Goal: Task Accomplishment & Management: Manage account settings

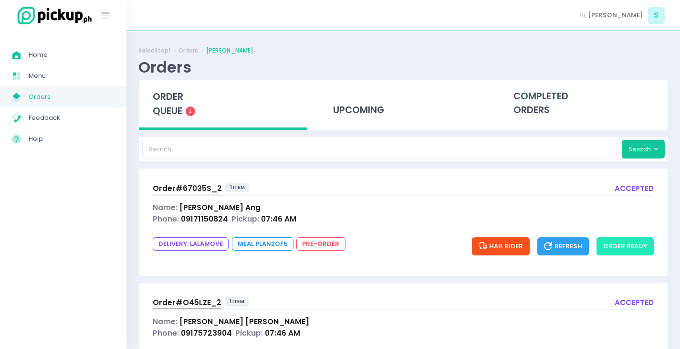
click at [629, 245] on button "order ready" at bounding box center [624, 246] width 57 height 18
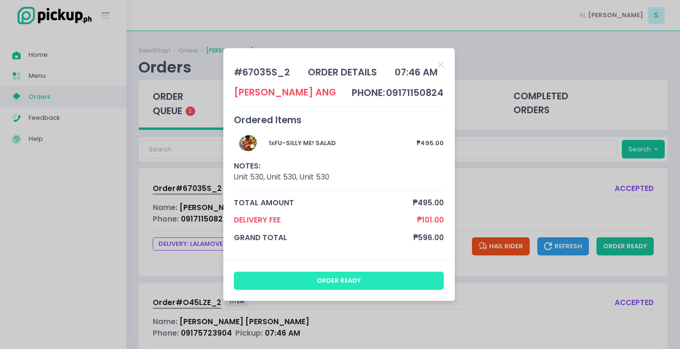
click at [354, 286] on button "order ready" at bounding box center [339, 280] width 210 height 18
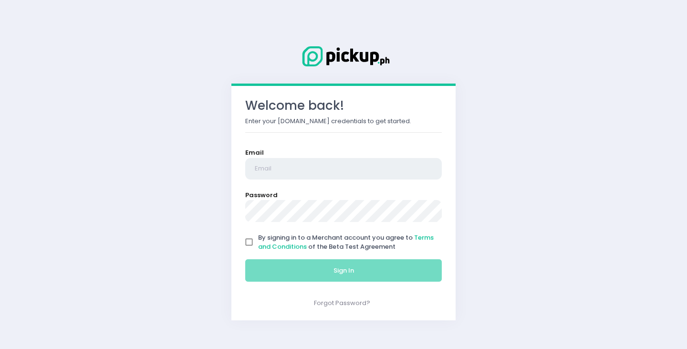
type input "[EMAIL_ADDRESS][PERSON_NAME][DOMAIN_NAME]"
click at [248, 239] on input "By signing in to a Merchant account you agree to Terms and Conditions of the Be…" at bounding box center [249, 242] width 18 height 18
checkbox input "true"
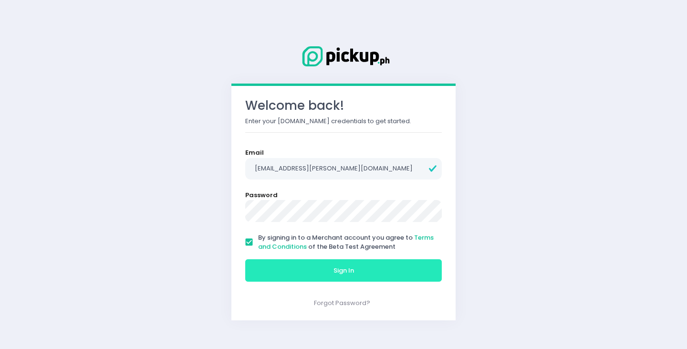
click at [349, 272] on span "Sign In" at bounding box center [343, 270] width 21 height 9
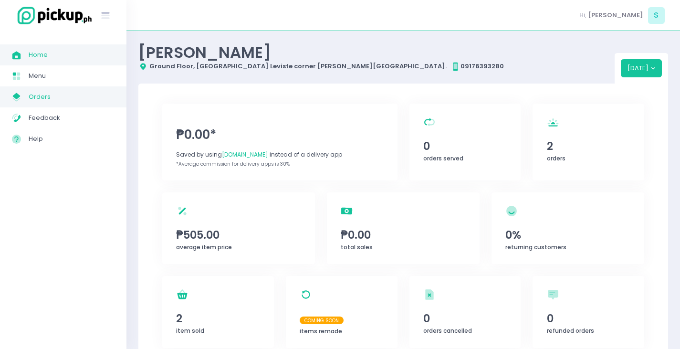
click at [69, 106] on link "My Store Created with Sketch. Orders" at bounding box center [63, 96] width 126 height 21
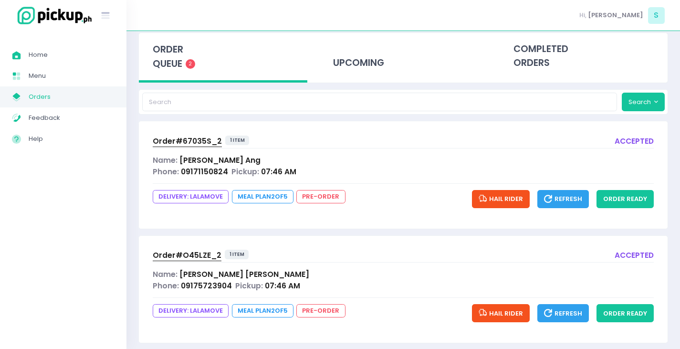
scroll to position [60, 0]
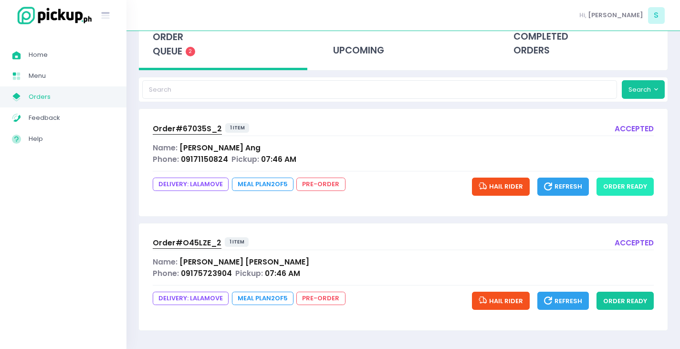
click at [610, 184] on button "order ready" at bounding box center [624, 186] width 57 height 18
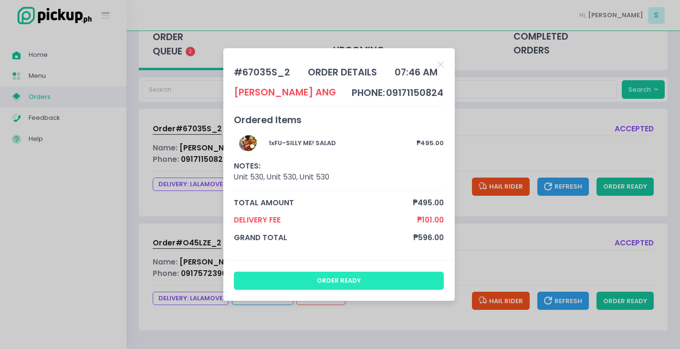
click at [344, 273] on button "order ready" at bounding box center [339, 280] width 210 height 18
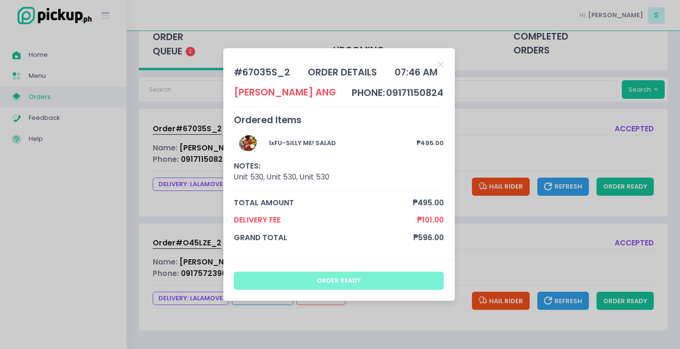
scroll to position [29, 0]
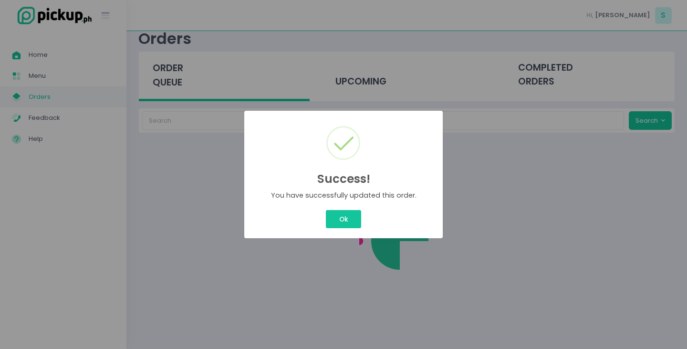
click at [359, 284] on div "Success! × You have successfully updated this order. Ok Cancel" at bounding box center [343, 174] width 687 height 349
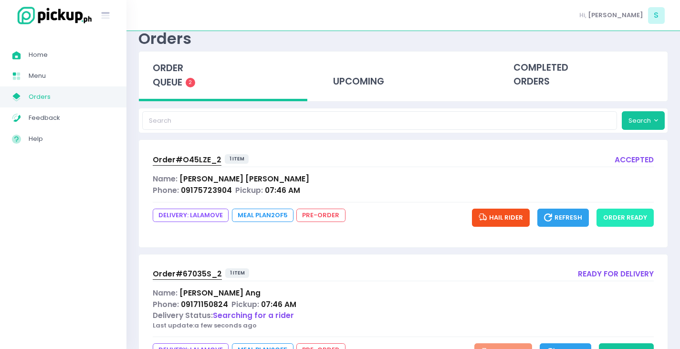
click at [615, 226] on button "order ready" at bounding box center [624, 217] width 57 height 18
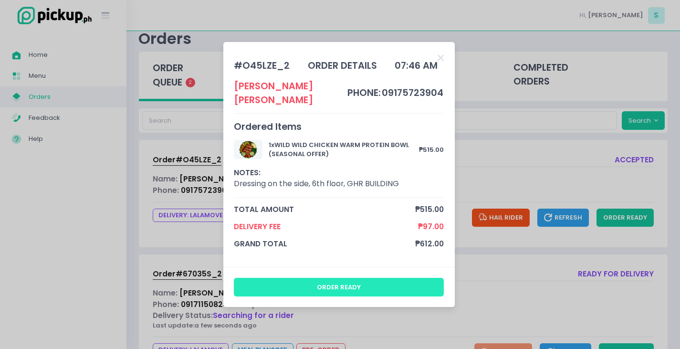
click at [349, 278] on button "order ready" at bounding box center [339, 287] width 210 height 18
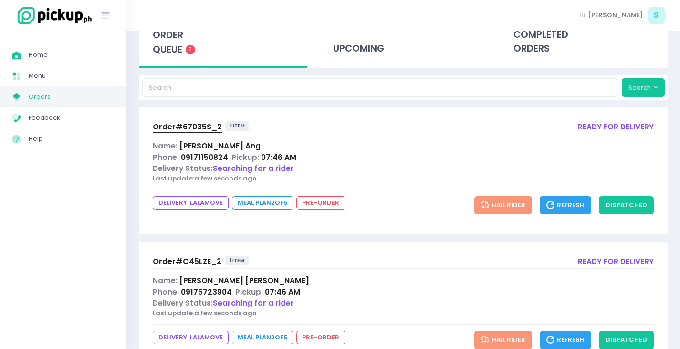
scroll to position [100, 0]
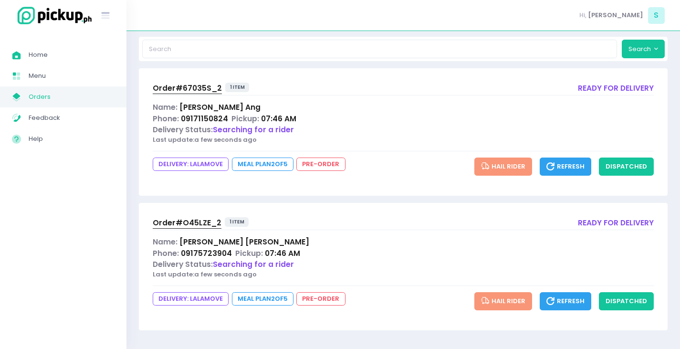
click at [179, 94] on div "Order# 67035S_2" at bounding box center [187, 88] width 69 height 11
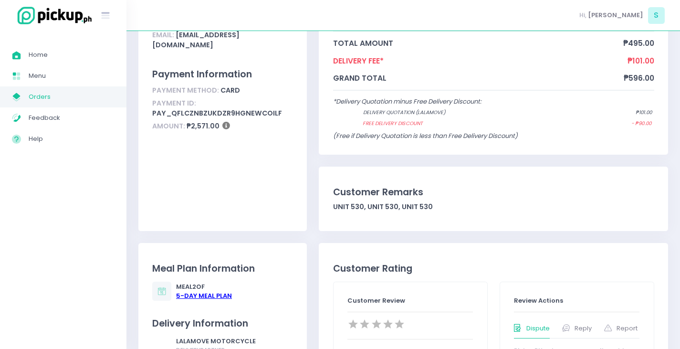
scroll to position [143, 0]
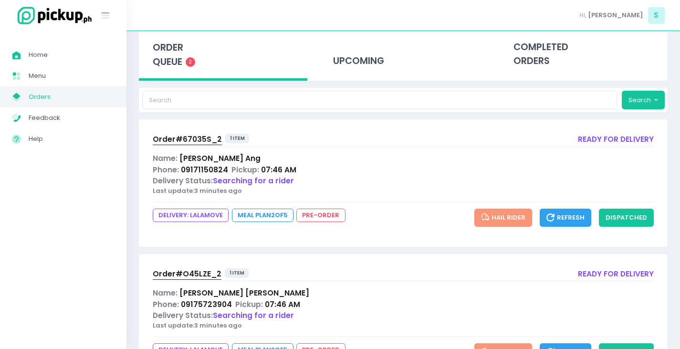
scroll to position [95, 0]
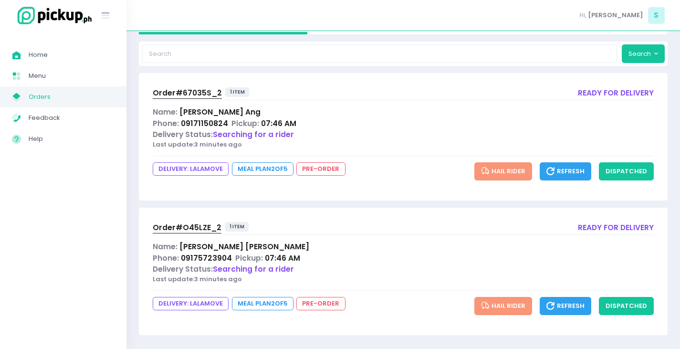
click at [181, 225] on span "Order# O45LZE_2" at bounding box center [187, 227] width 69 height 10
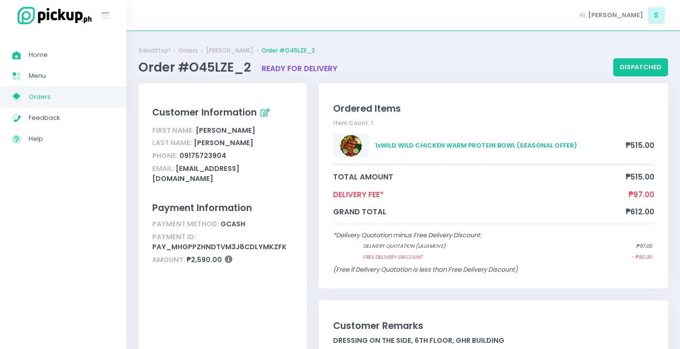
click at [38, 91] on span "Orders" at bounding box center [72, 97] width 86 height 12
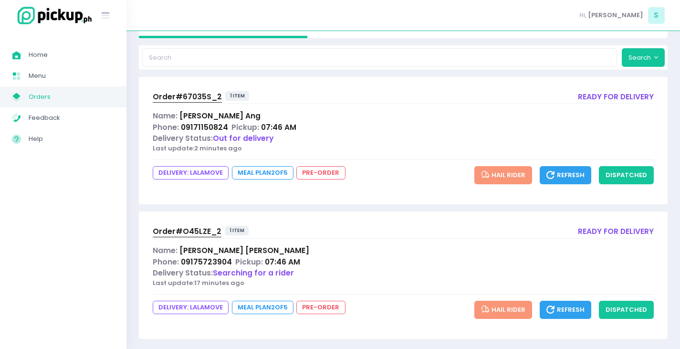
scroll to position [100, 0]
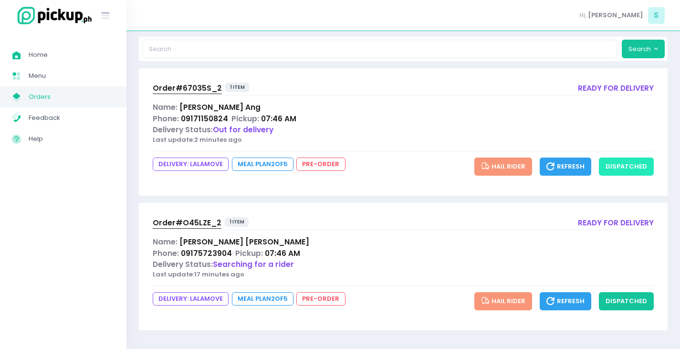
click at [633, 164] on button "dispatched" at bounding box center [625, 166] width 55 height 18
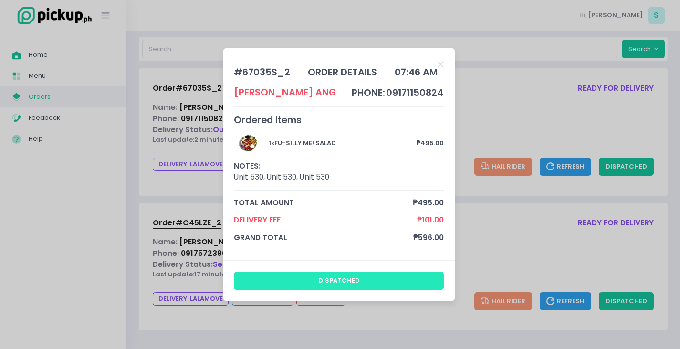
click at [368, 281] on button "dispatched" at bounding box center [339, 280] width 210 height 18
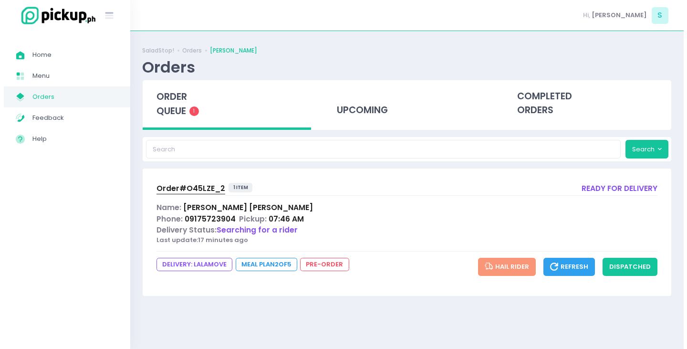
scroll to position [0, 0]
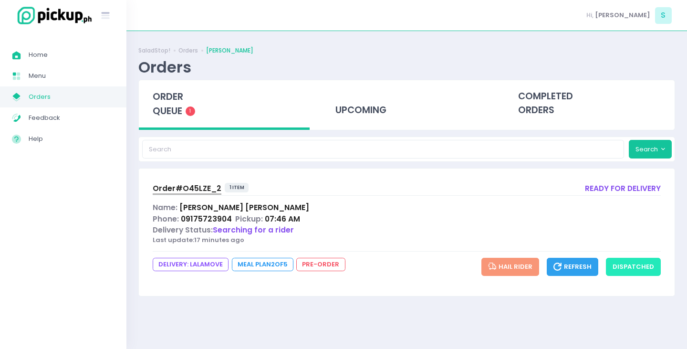
click at [636, 261] on button "dispatched" at bounding box center [633, 267] width 55 height 18
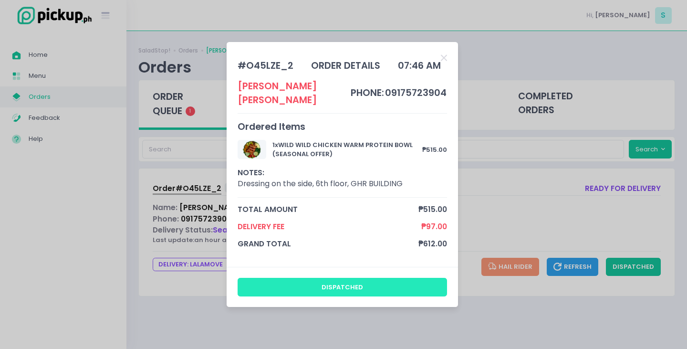
click at [361, 281] on button "dispatched" at bounding box center [342, 287] width 210 height 18
